Goal: Information Seeking & Learning: Learn about a topic

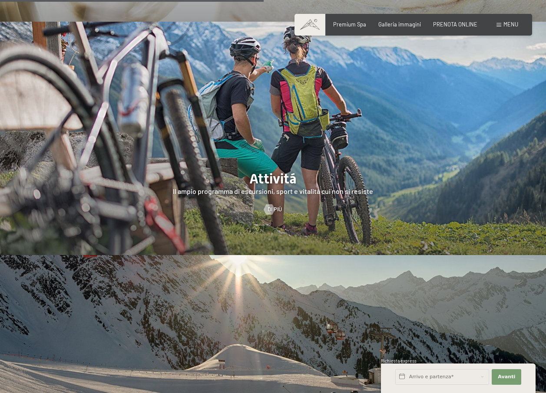
scroll to position [1563, 0]
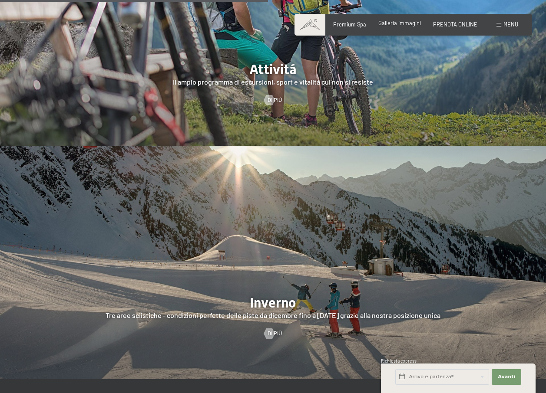
click at [386, 27] on div "Galleria immagini" at bounding box center [399, 24] width 43 height 8
click at [388, 23] on span "Galleria immagini" at bounding box center [399, 23] width 43 height 7
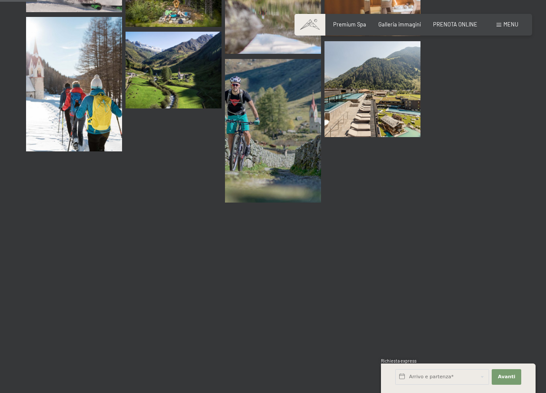
scroll to position [521, 0]
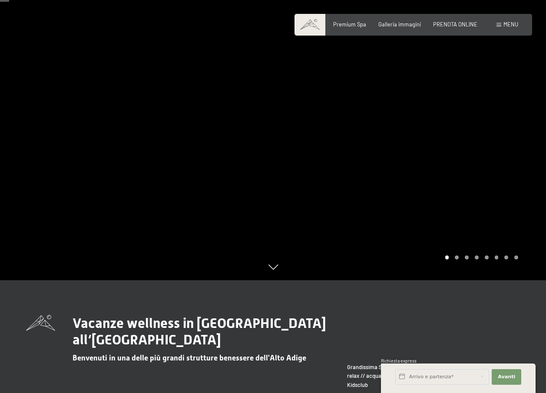
scroll to position [87, 0]
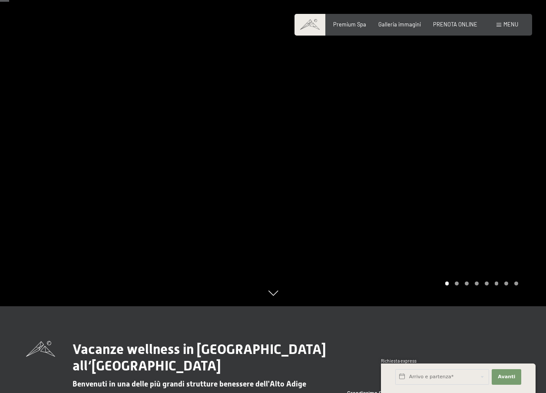
click at [489, 168] on div at bounding box center [409, 109] width 273 height 393
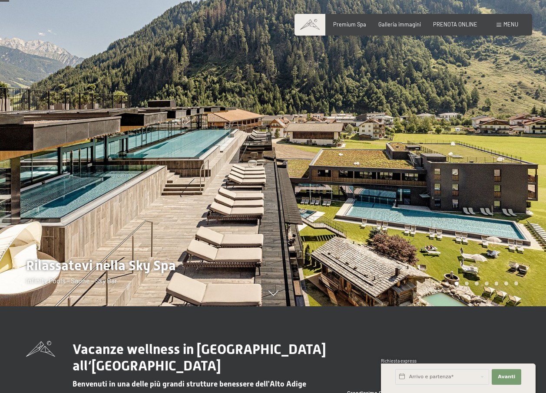
click at [489, 168] on div at bounding box center [409, 109] width 273 height 393
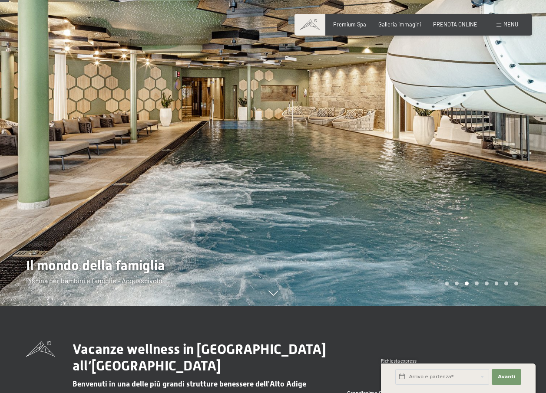
click at [490, 168] on div at bounding box center [409, 109] width 273 height 393
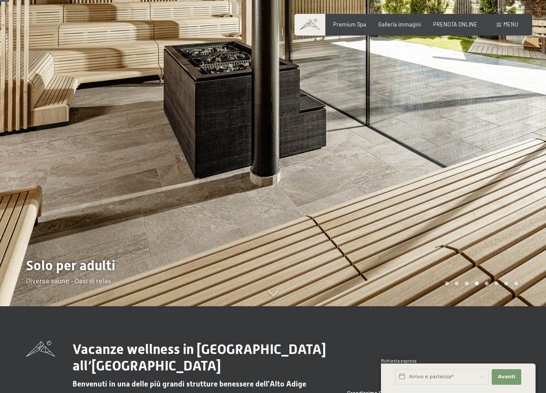
click at [490, 168] on div at bounding box center [409, 109] width 273 height 393
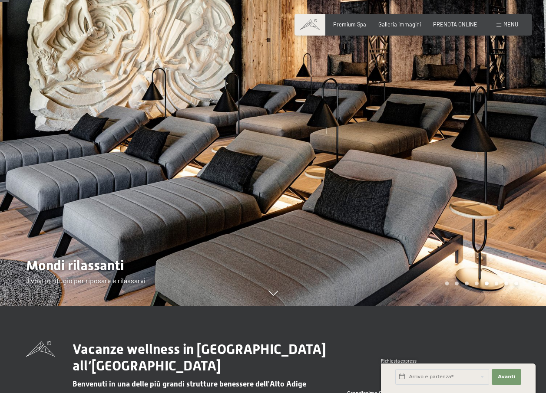
click at [490, 168] on div at bounding box center [409, 109] width 273 height 393
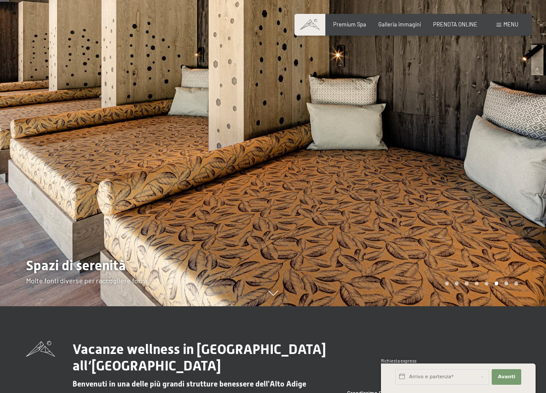
click at [490, 168] on div at bounding box center [409, 109] width 273 height 393
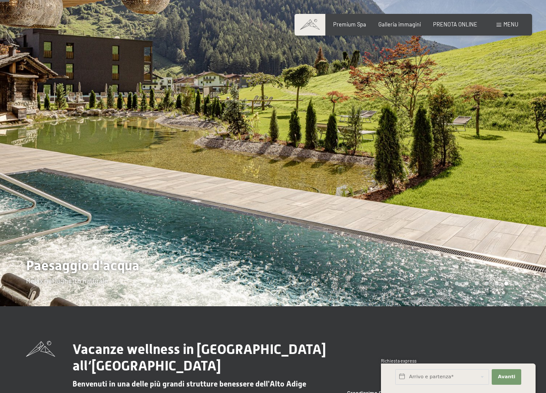
click at [490, 168] on div at bounding box center [409, 109] width 273 height 393
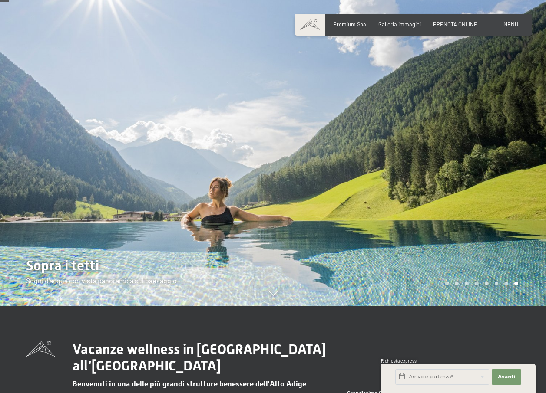
click at [490, 168] on div at bounding box center [409, 109] width 273 height 393
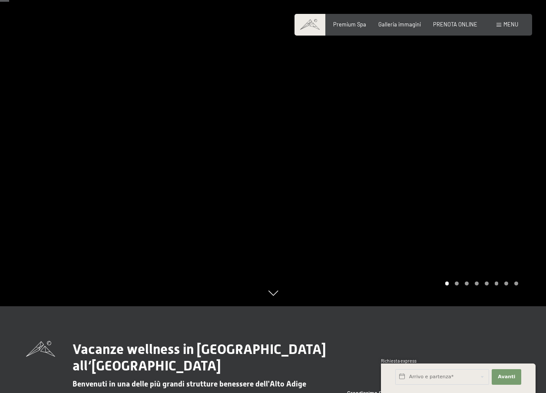
click at [490, 168] on div at bounding box center [409, 109] width 273 height 393
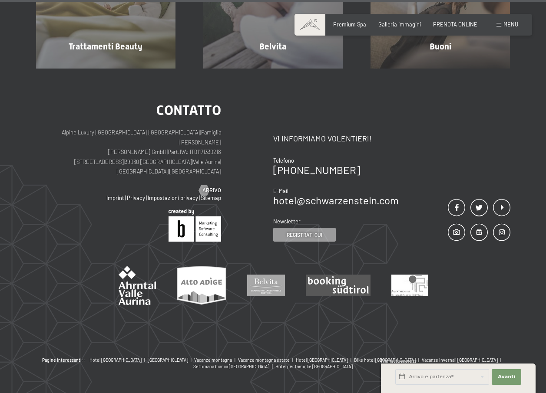
scroll to position [4397, 0]
